Goal: Task Accomplishment & Management: Manage account settings

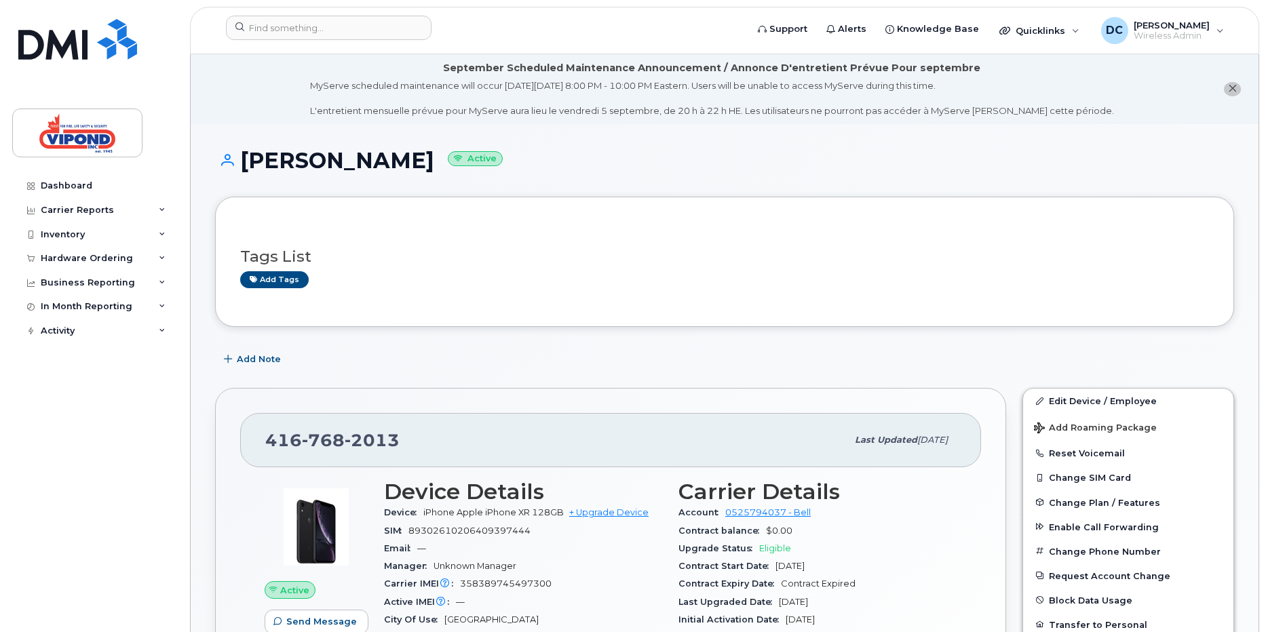
scroll to position [189, 0]
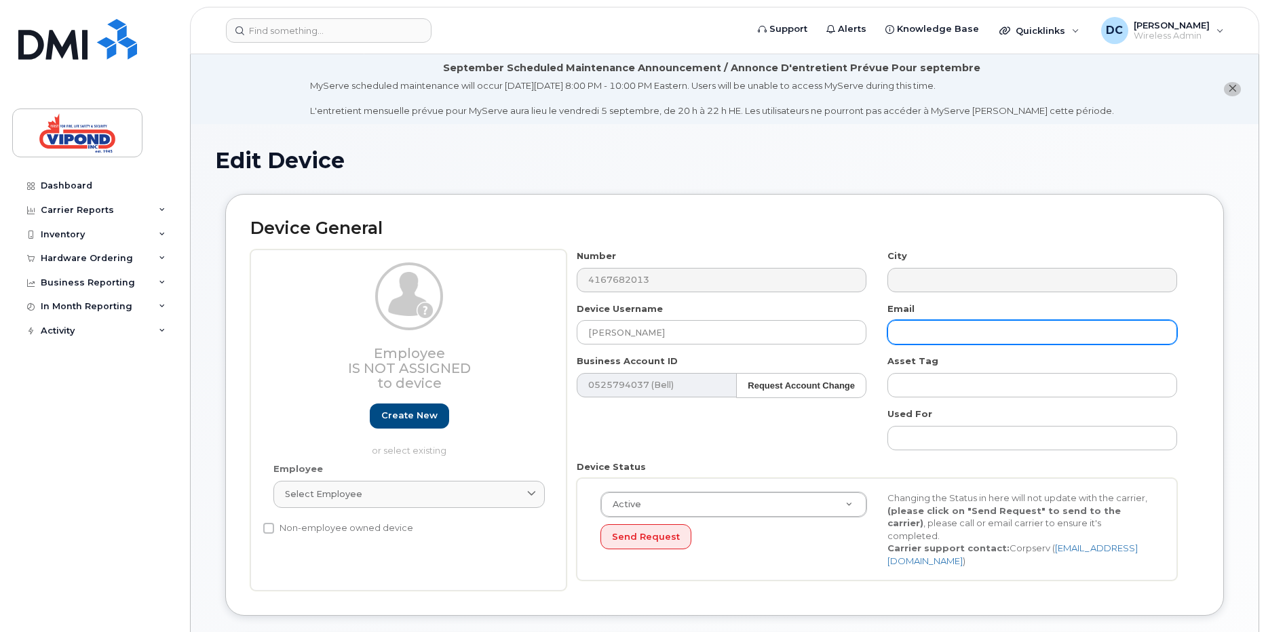
type input "[PERSON_NAME]"
click at [943, 330] on input "text" at bounding box center [1032, 332] width 290 height 24
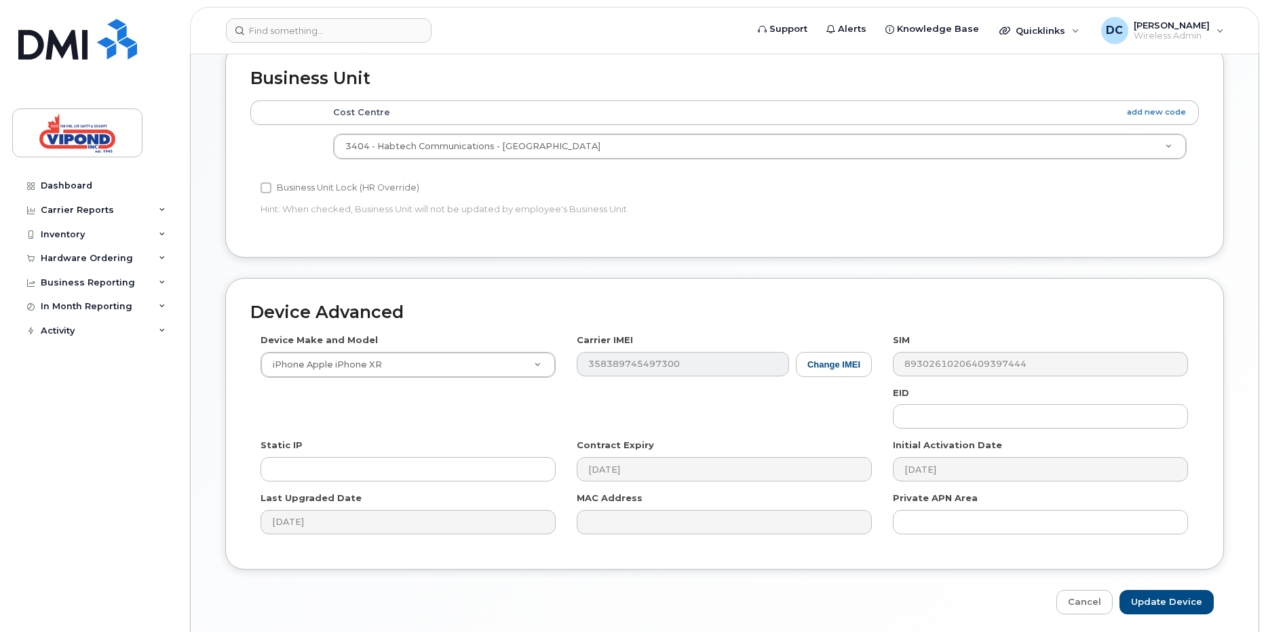
scroll to position [611, 0]
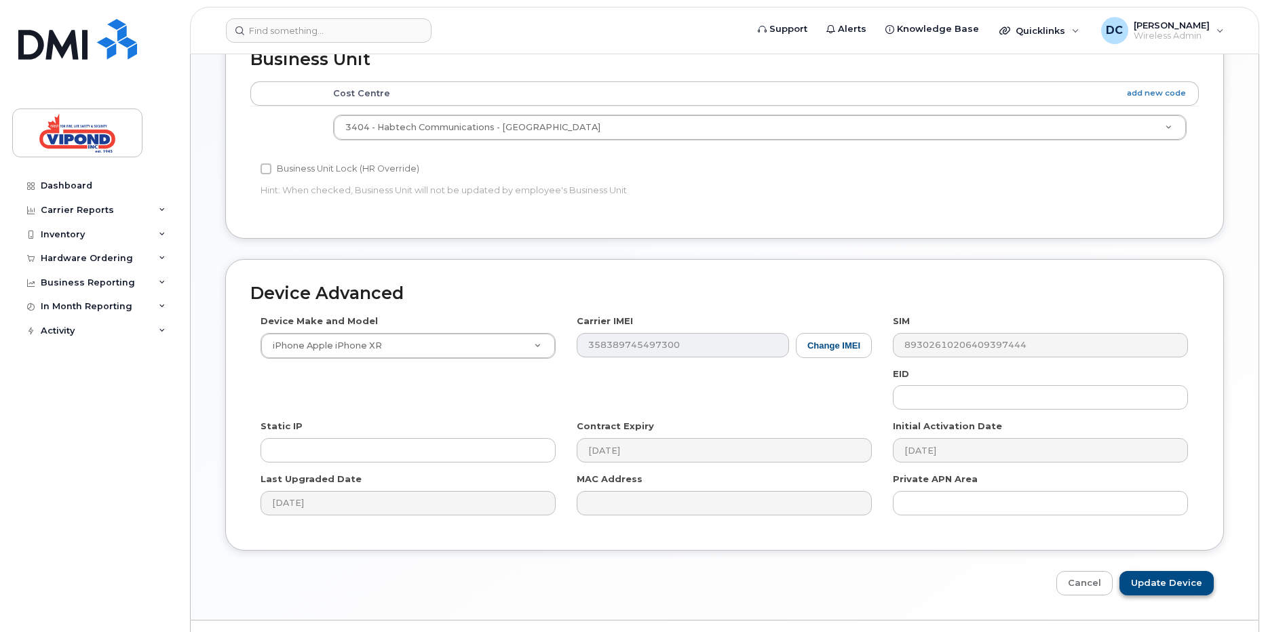
type input "[PERSON_NAME][EMAIL_ADDRESS][PERSON_NAME][PERSON_NAME][DOMAIN_NAME]"
click at [1161, 571] on input "Update Device" at bounding box center [1166, 583] width 94 height 25
type input "Saving..."
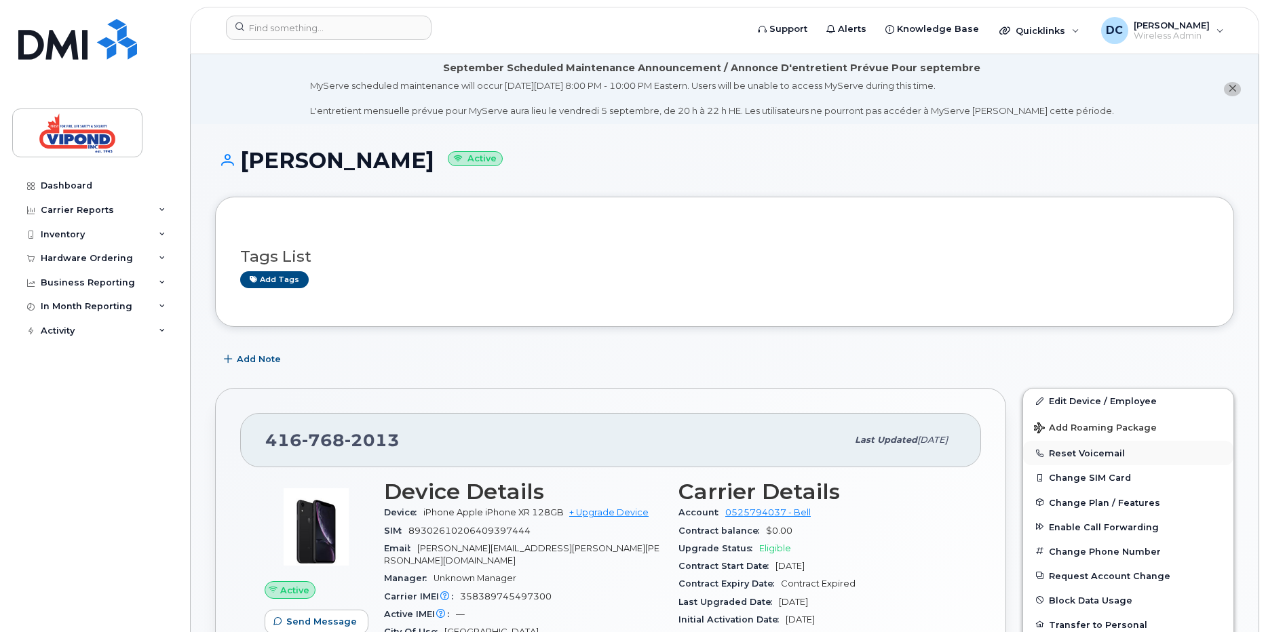
click at [1070, 450] on button "Reset Voicemail" at bounding box center [1128, 453] width 210 height 24
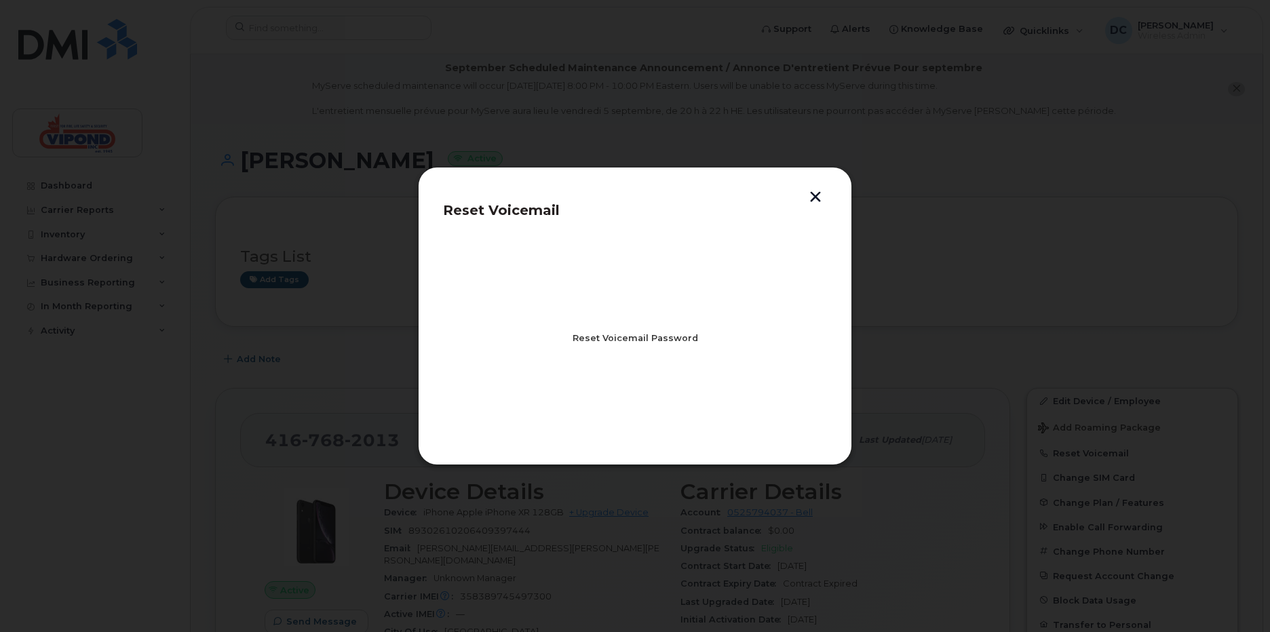
drag, startPoint x: 620, startPoint y: 345, endPoint x: 647, endPoint y: 350, distance: 27.7
click at [622, 343] on span "Reset Voicemail Password" at bounding box center [634, 338] width 125 height 13
click at [821, 197] on button "button" at bounding box center [815, 198] width 20 height 14
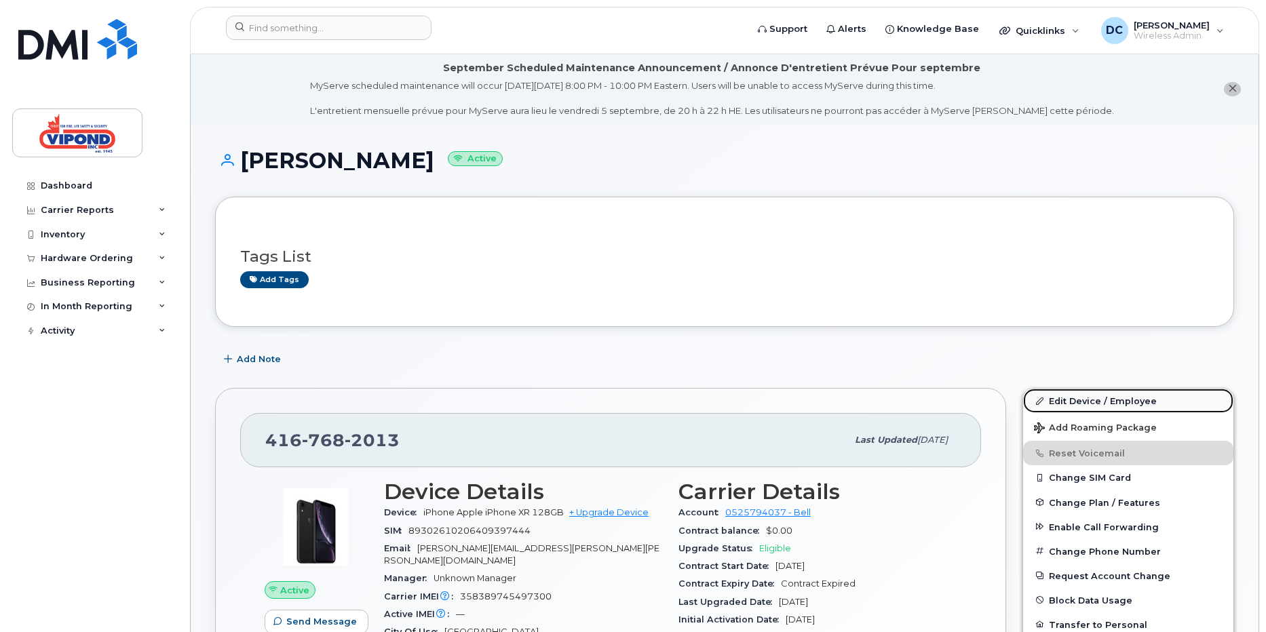
click at [1092, 401] on link "Edit Device / Employee" at bounding box center [1128, 401] width 210 height 24
